Goal: Transaction & Acquisition: Purchase product/service

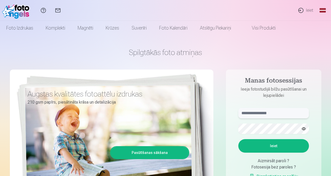
click at [264, 113] on input "text" at bounding box center [273, 113] width 71 height 10
click at [264, 114] on input "**********" at bounding box center [273, 113] width 71 height 10
type input "*"
click at [262, 112] on input "******" at bounding box center [273, 113] width 71 height 10
type input "**********"
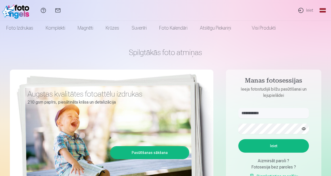
click at [283, 147] on button "Ieiet" at bounding box center [273, 145] width 71 height 13
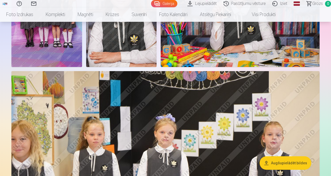
scroll to position [320, 0]
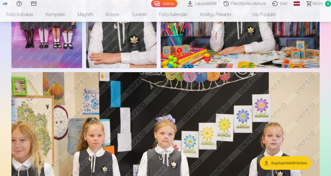
drag, startPoint x: 286, startPoint y: 81, endPoint x: 165, endPoint y: 3, distance: 144.4
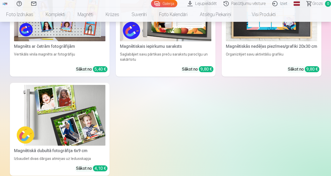
scroll to position [2142, 0]
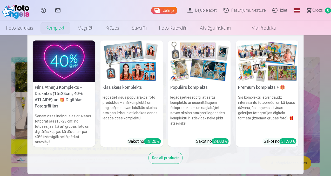
click at [251, 112] on h6 "Šis komplekts ietver daudz interesantu fotopreču, un kā īpašu dāvanu jūs saņems…" at bounding box center [267, 115] width 63 height 44
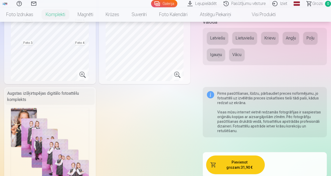
scroll to position [259, 0]
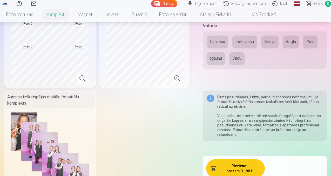
click at [217, 48] on button "Latviešu" at bounding box center [217, 42] width 21 height 12
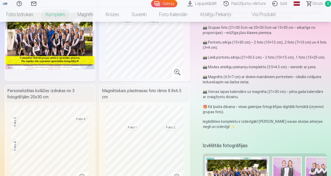
scroll to position [62, 0]
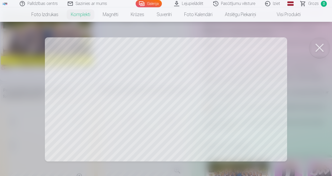
click at [319, 48] on button at bounding box center [319, 47] width 21 height 21
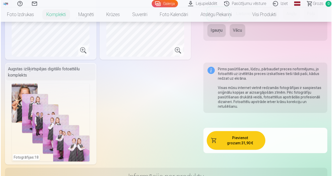
scroll to position [291, 0]
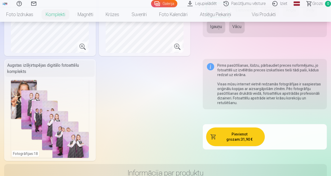
click at [241, 136] on button "Pievienot grozam : 31,90 €" at bounding box center [235, 136] width 59 height 19
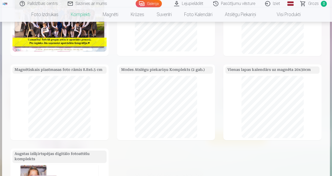
scroll to position [46, 0]
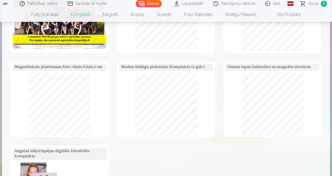
click at [181, 67] on h5 "Modes Atslēgu piekariņu Komplekts (2 gab.)" at bounding box center [166, 67] width 94 height 7
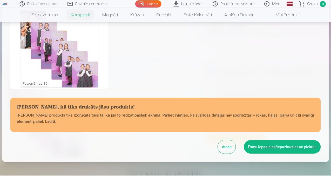
scroll to position [227, 0]
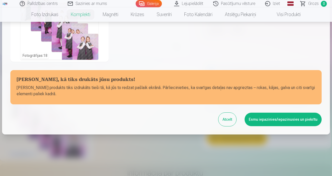
click at [230, 120] on button "Atcelt" at bounding box center [228, 119] width 18 height 13
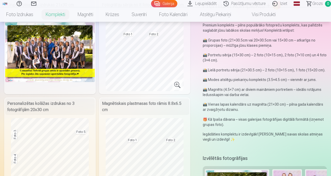
scroll to position [49, 0]
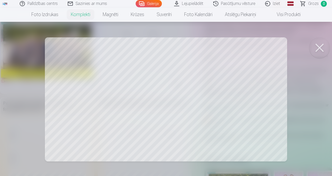
click at [321, 47] on button at bounding box center [319, 47] width 21 height 21
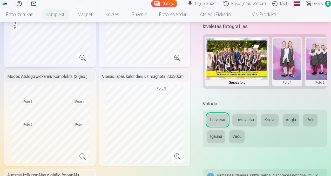
scroll to position [188, 0]
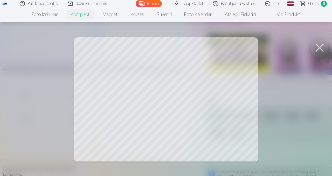
click at [320, 47] on button at bounding box center [319, 47] width 21 height 21
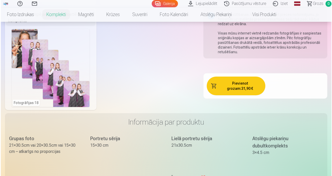
scroll to position [345, 0]
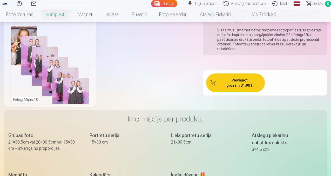
click at [246, 85] on button "Pievienot grozam : 31,90 €" at bounding box center [235, 82] width 59 height 19
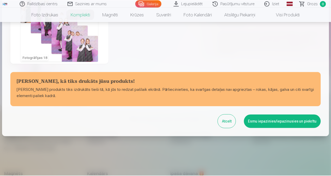
scroll to position [227, 0]
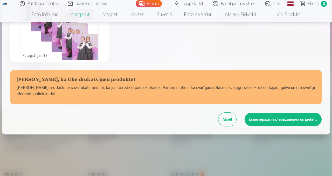
click at [268, 120] on button "Esmu iepazinies/iepazinusies un piekrītu" at bounding box center [283, 119] width 77 height 13
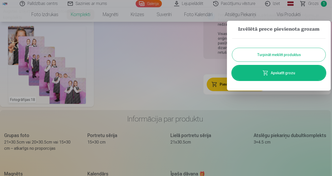
click at [295, 55] on button "Turpināt meklēt produktus" at bounding box center [278, 54] width 93 height 13
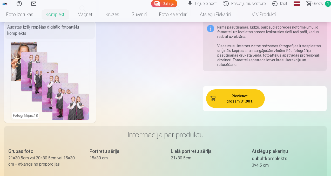
scroll to position [329, 0]
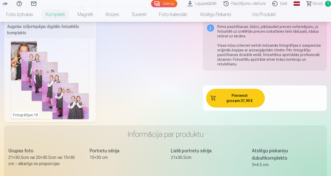
click at [312, 5] on span "Grozs" at bounding box center [317, 4] width 11 height 6
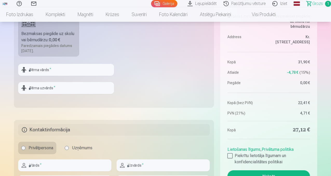
scroll to position [180, 0]
click at [65, 70] on input "text" at bounding box center [66, 69] width 96 height 12
type input "******"
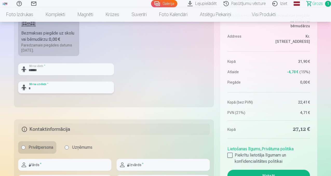
click at [66, 87] on input "text" at bounding box center [66, 87] width 96 height 12
type input "**********"
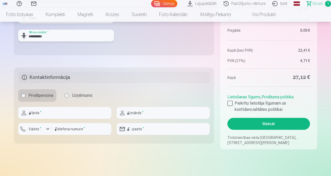
scroll to position [236, 0]
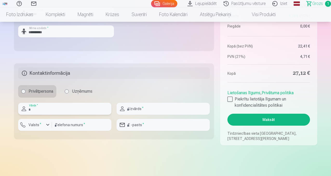
click at [52, 109] on input "text" at bounding box center [64, 109] width 93 height 12
type input "****"
type input "*********"
type input "********"
type input "**********"
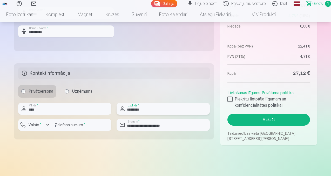
click at [146, 110] on input "*********" at bounding box center [163, 109] width 93 height 12
type input "**********"
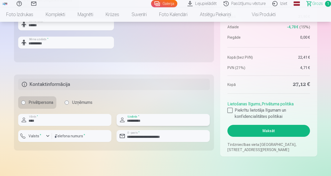
scroll to position [219, 0]
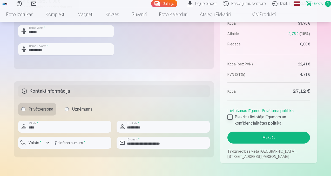
click at [229, 117] on div at bounding box center [229, 116] width 5 height 5
click at [249, 139] on button "Maksāt" at bounding box center [268, 138] width 82 height 12
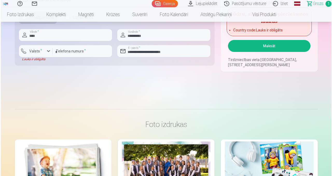
scroll to position [311, 0]
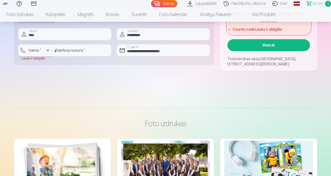
click at [49, 50] on div "button" at bounding box center [48, 50] width 6 height 6
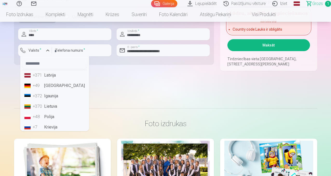
click at [45, 76] on li "+371 Latvija" at bounding box center [54, 75] width 65 height 10
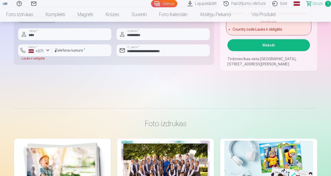
click at [258, 45] on button "Maksāt" at bounding box center [268, 45] width 82 height 12
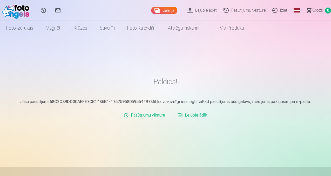
click at [193, 11] on link "Lejupielādēt" at bounding box center [203, 10] width 36 height 21
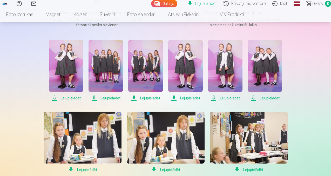
scroll to position [91, 0]
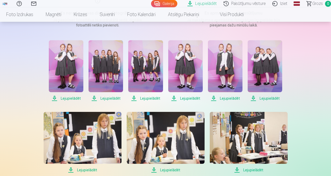
click at [61, 99] on span "Lejupielādēt" at bounding box center [66, 98] width 35 height 6
click at [108, 98] on span "Lejupielādēt" at bounding box center [105, 98] width 35 height 6
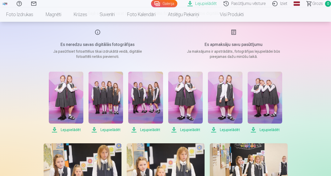
scroll to position [65, 0]
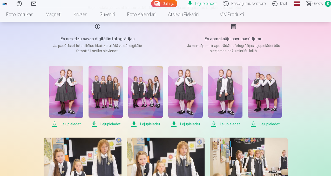
click at [146, 124] on span "Lejupielādēt" at bounding box center [145, 124] width 35 height 6
click at [173, 123] on span "Lejupielādēt" at bounding box center [185, 124] width 35 height 6
click at [214, 125] on span "Lejupielādēt" at bounding box center [225, 124] width 35 height 6
click at [253, 123] on span "Lejupielādēt" at bounding box center [265, 124] width 35 height 6
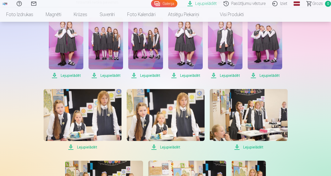
scroll to position [144, 0]
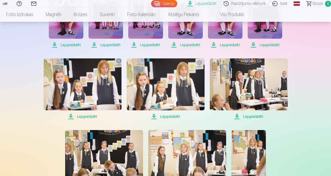
click at [72, 114] on span "Lejupielādēt" at bounding box center [83, 116] width 78 height 6
click at [154, 116] on span "Lejupielādēt" at bounding box center [166, 116] width 78 height 6
click at [238, 116] on span "Lejupielādēt" at bounding box center [249, 116] width 78 height 6
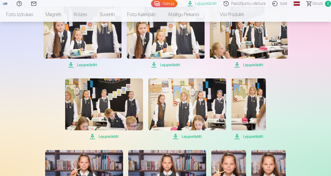
scroll to position [197, 0]
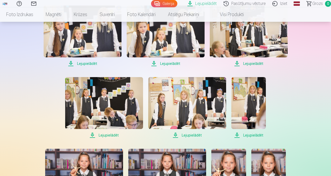
click at [93, 134] on span "Lejupielādēt" at bounding box center [104, 135] width 78 height 6
click at [186, 135] on span "Lejupielādēt" at bounding box center [187, 135] width 78 height 6
click at [251, 135] on span "Lejupielādēt" at bounding box center [248, 135] width 35 height 6
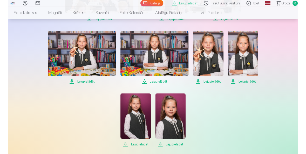
scroll to position [318, 0]
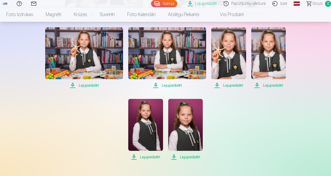
click at [74, 86] on span "Lejupielādēt" at bounding box center [84, 85] width 78 height 6
click at [169, 85] on span "Lejupielādēt" at bounding box center [167, 85] width 78 height 6
click at [223, 86] on span "Lejupielādēt" at bounding box center [228, 85] width 35 height 6
click at [325, 48] on div "Palīdzības centrs Sazinies ar mums Galerija Lejupielādēt Pasūtījumu vēsture Izi…" at bounding box center [165, 5] width 331 height 646
click at [145, 157] on span "Lejupielādēt" at bounding box center [145, 157] width 35 height 6
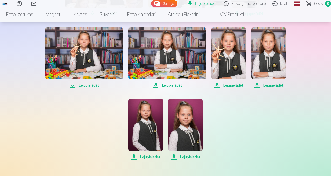
click at [192, 157] on span "Lejupielādēt" at bounding box center [185, 157] width 35 height 6
click at [257, 86] on span "Lejupielādēt" at bounding box center [268, 85] width 35 height 6
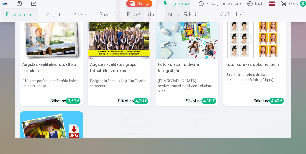
scroll to position [0, 0]
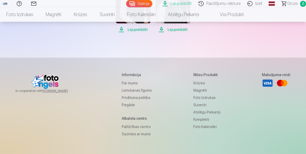
click at [220, 5] on link "Pasūtījumu vēsture" at bounding box center [220, 3] width 49 height 7
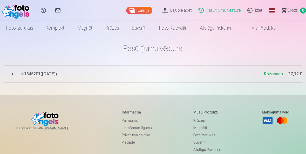
scroll to position [5, 0]
